Goal: Use online tool/utility: Use online tool/utility

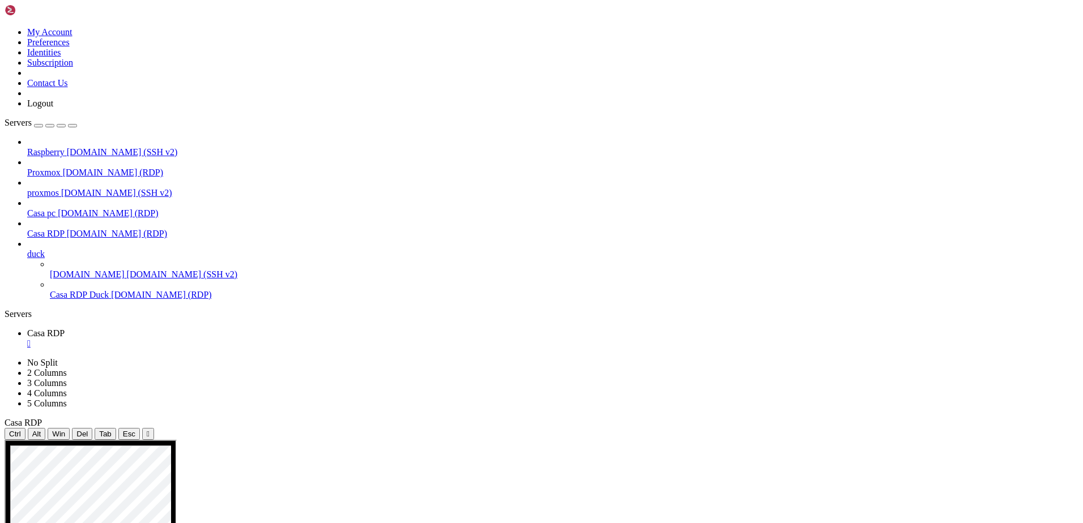
drag, startPoint x: 333, startPoint y: 504, endPoint x: 270, endPoint y: 501, distance: 63.0
